Goal: Transaction & Acquisition: Download file/media

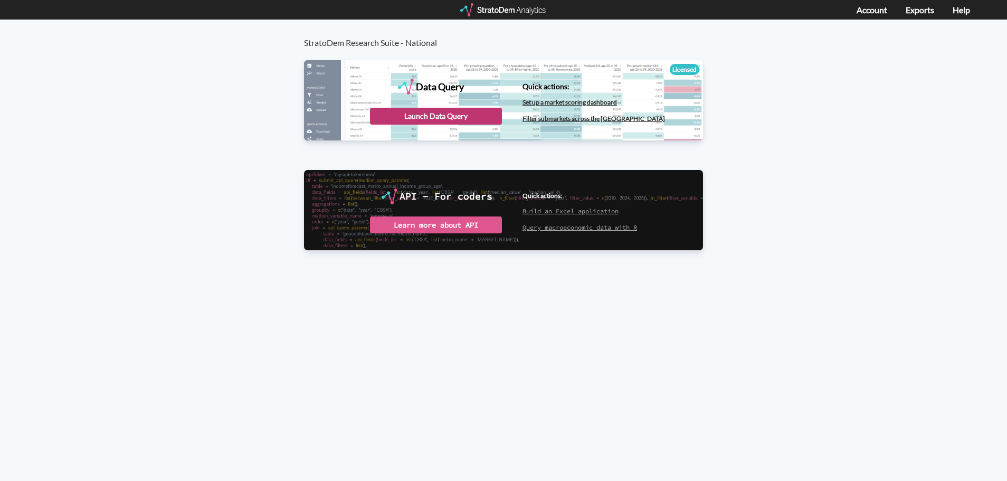
click at [442, 117] on div "Launch Data Query" at bounding box center [436, 116] width 132 height 17
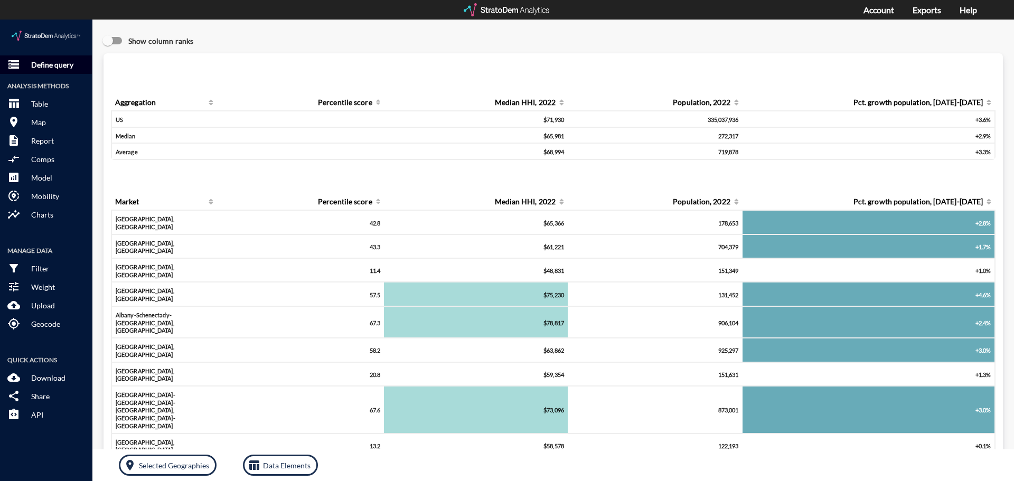
click p "Define query"
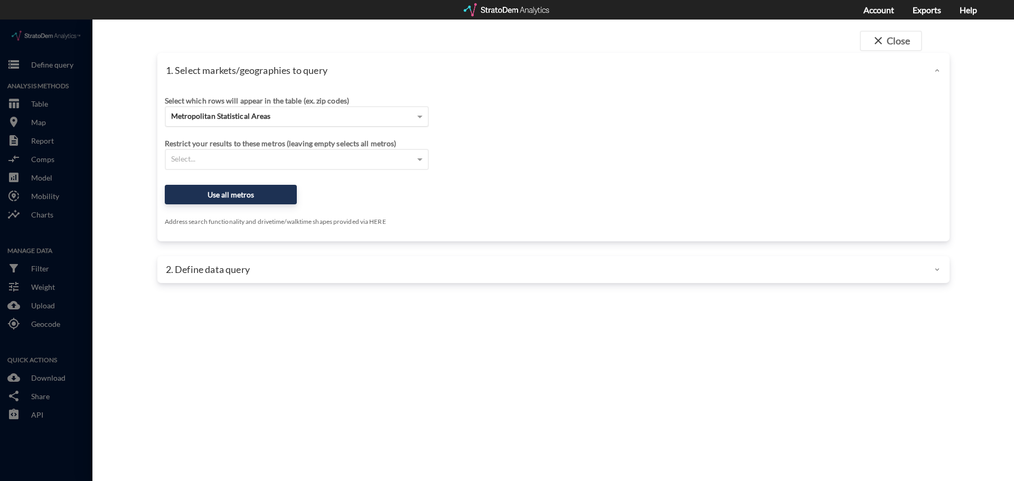
click div "Metropolitan Statistical Areas"
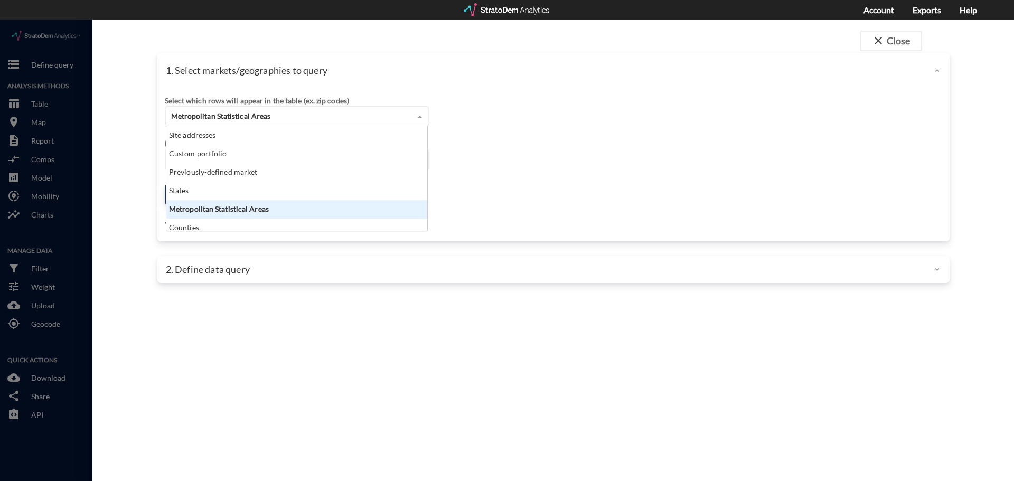
scroll to position [97, 254]
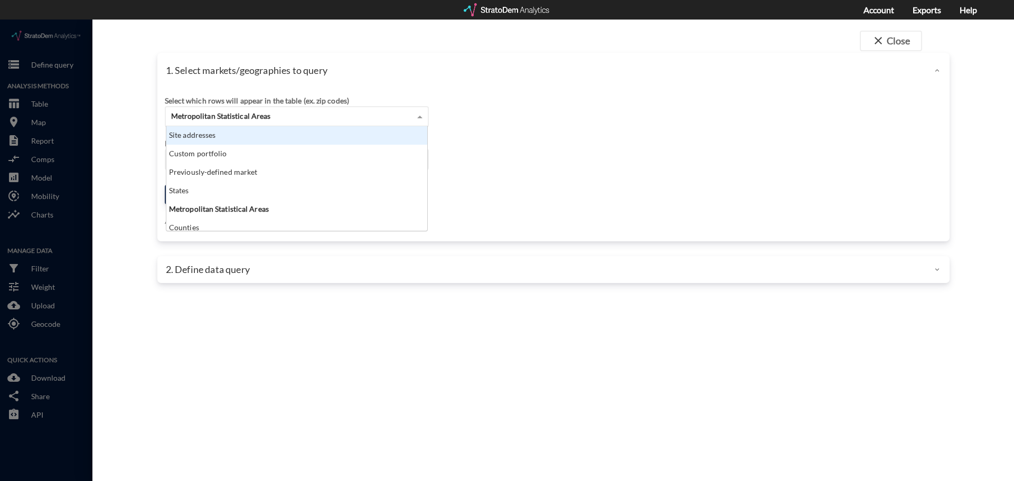
click div "Site addresses"
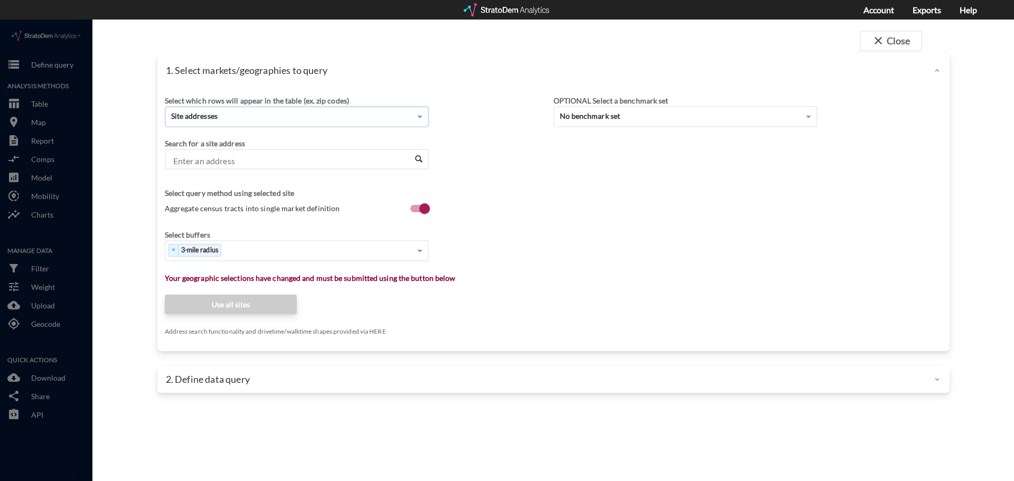
click input "Enter an address"
click li "[STREET_ADDRESS][US_STATE]"
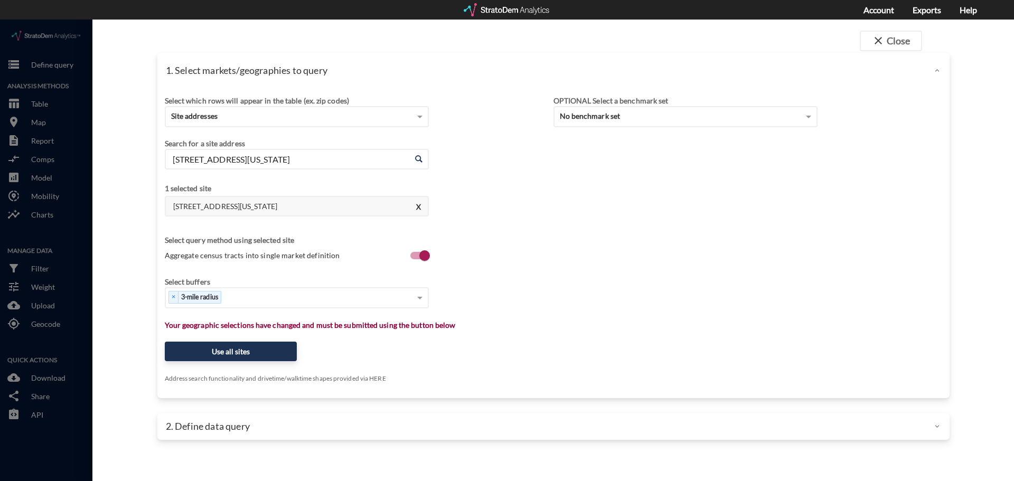
type input "[STREET_ADDRESS][US_STATE]"
drag, startPoint x: 539, startPoint y: 283, endPoint x: 526, endPoint y: 285, distance: 13.3
click div "Select buffers × 3-mile radius"
click span
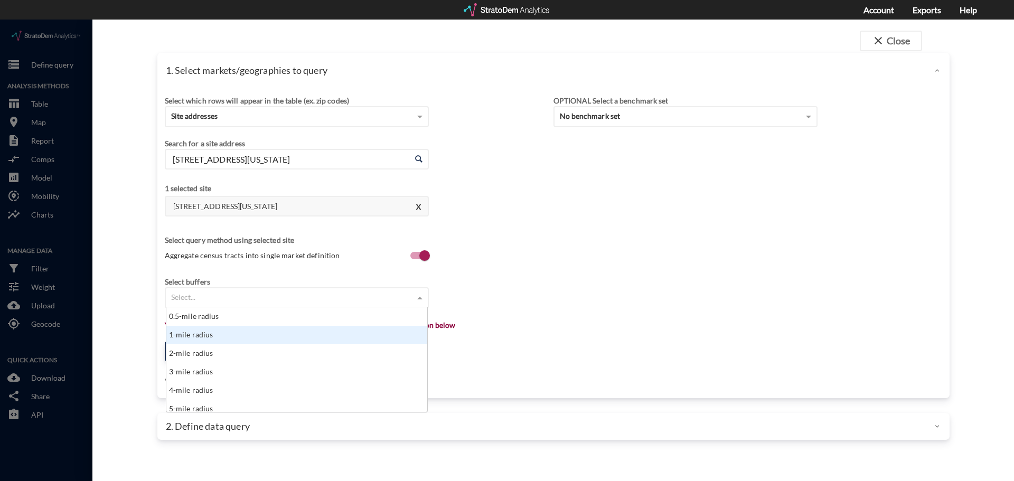
click div "1-mile radius"
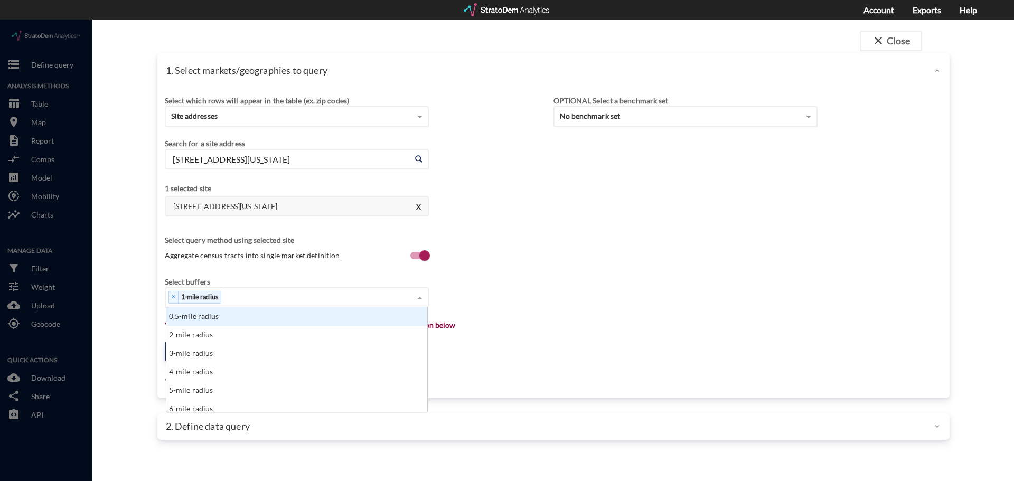
click span
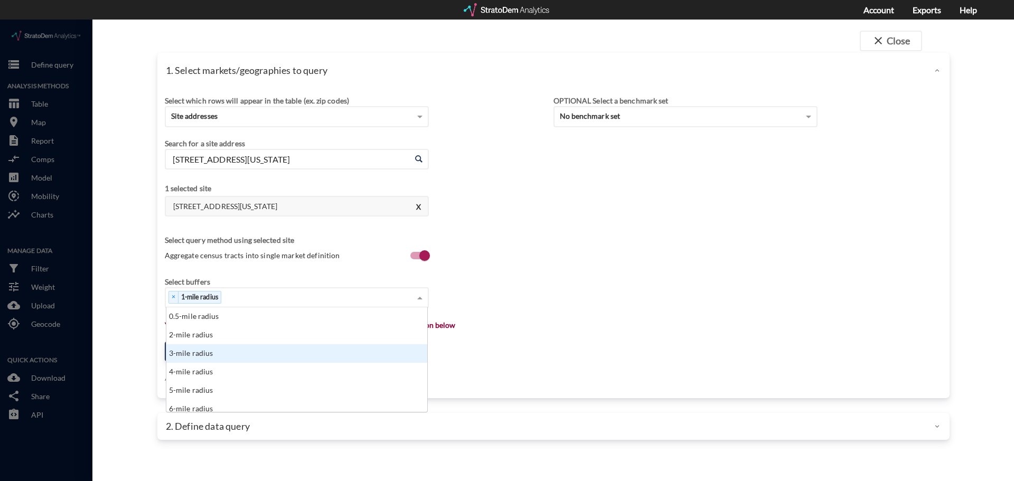
click div "3-mile radius"
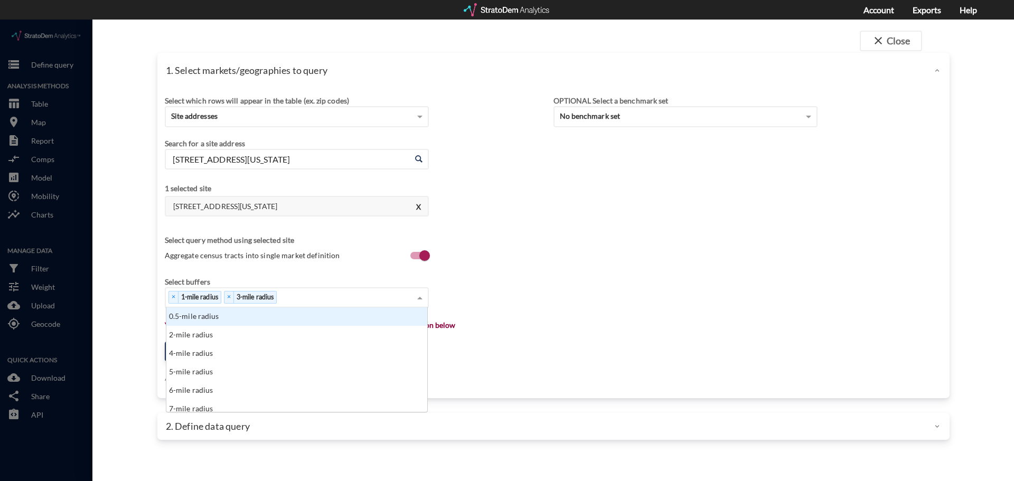
click span
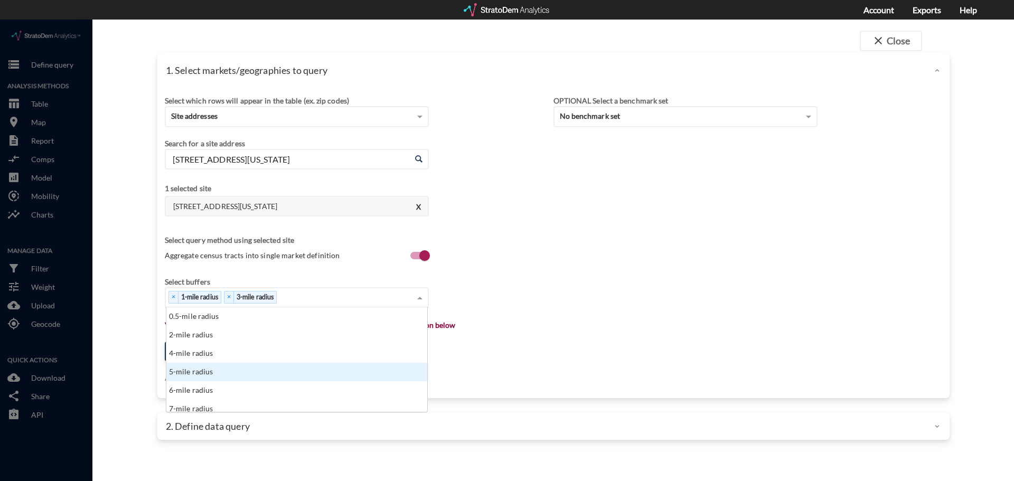
click div "5-mile radius"
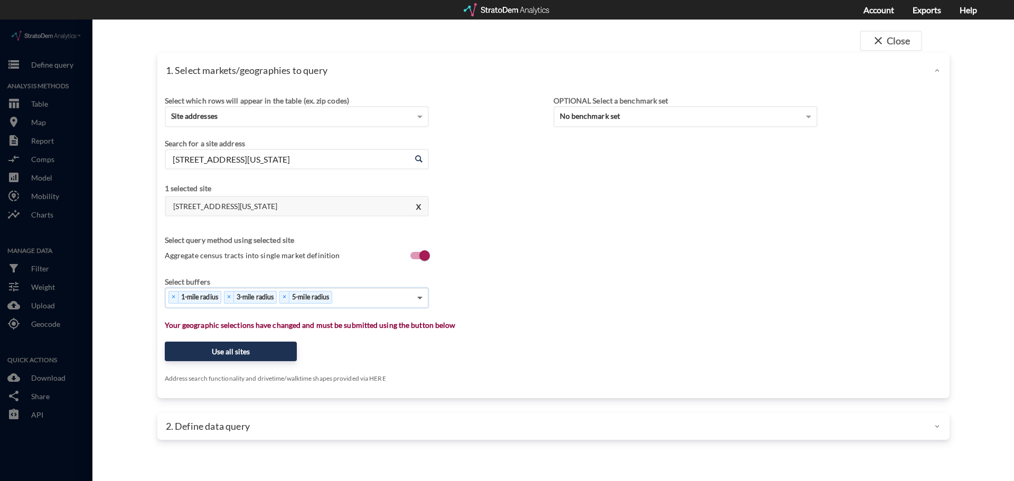
click span
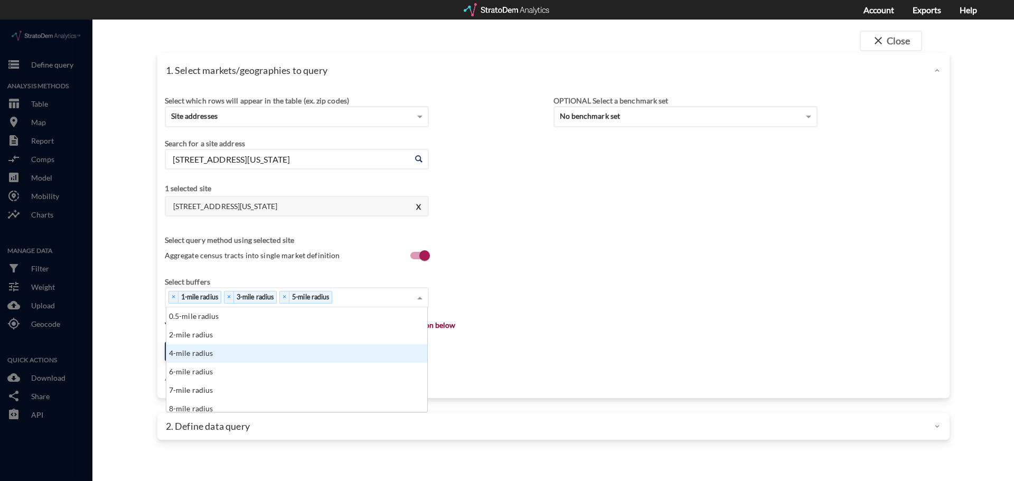
scroll to position [88, 0]
click div "10-mile radius"
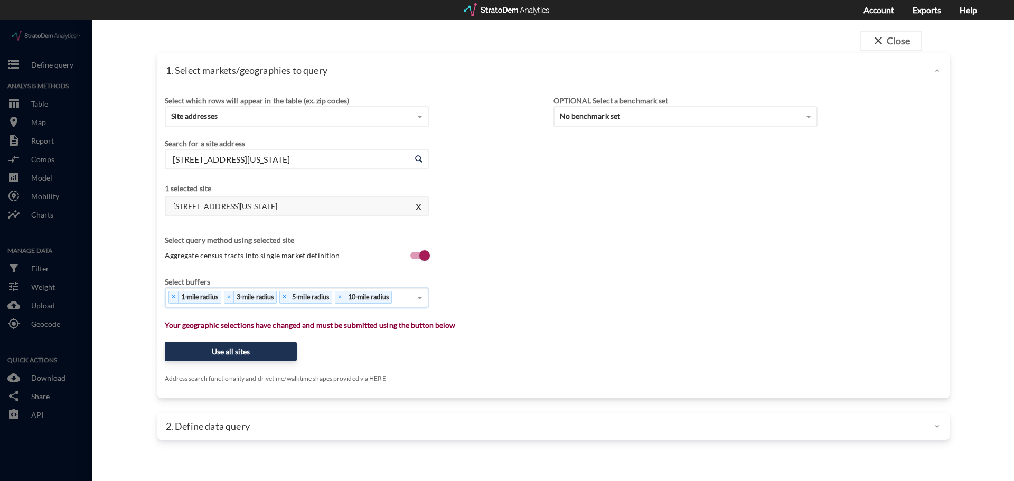
click div "Select which rows will appear in the table (ex. zip codes) Site addresses Selec…"
click button "Use all sites"
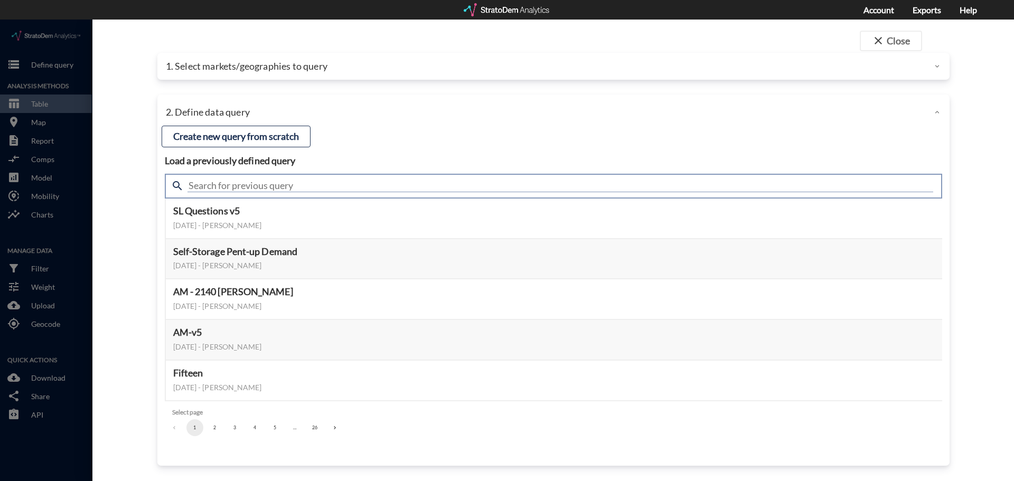
click input "text"
type input "meta"
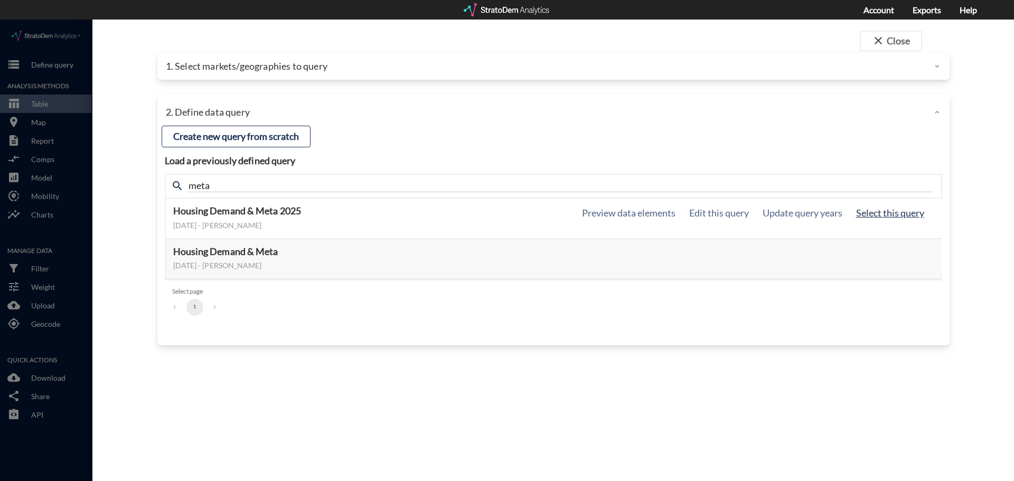
click button "Select this query"
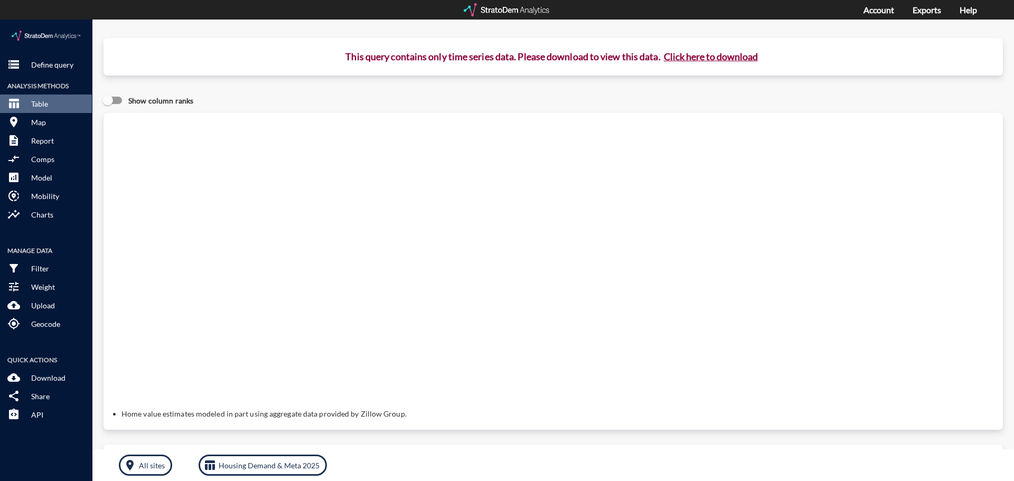
click button "Click here to download"
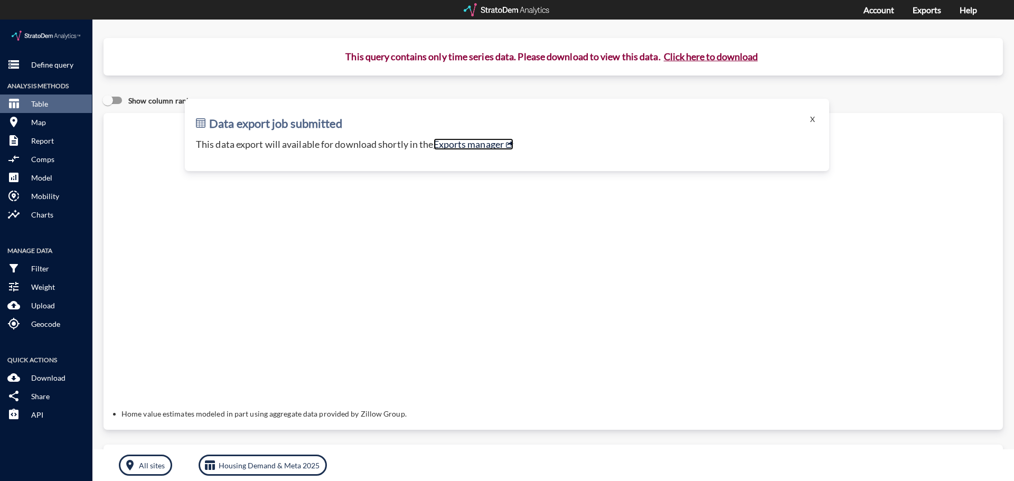
click link "Exports manager"
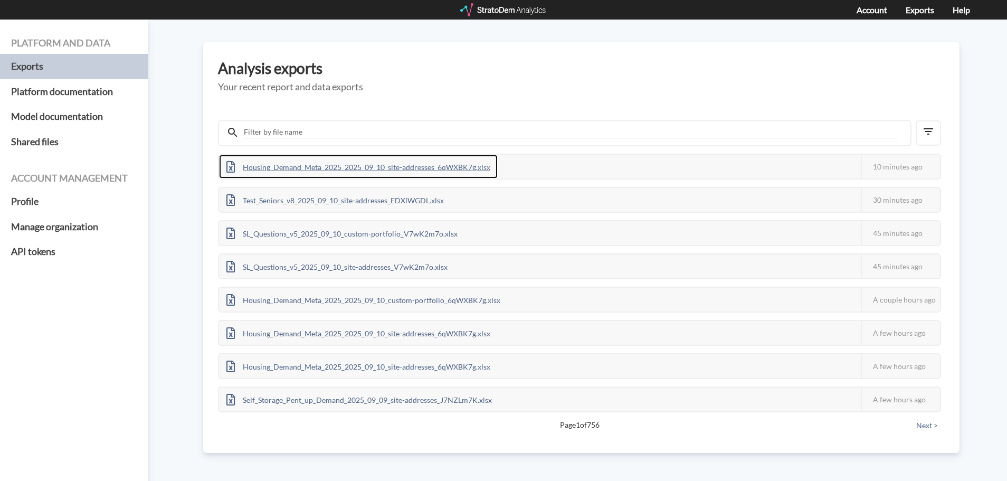
click at [318, 163] on div "Housing_Demand_Meta_2025_2025_09_10_site-addresses_6qWXBK7g.xlsx" at bounding box center [358, 167] width 279 height 24
